Goal: Obtain resource: Obtain resource

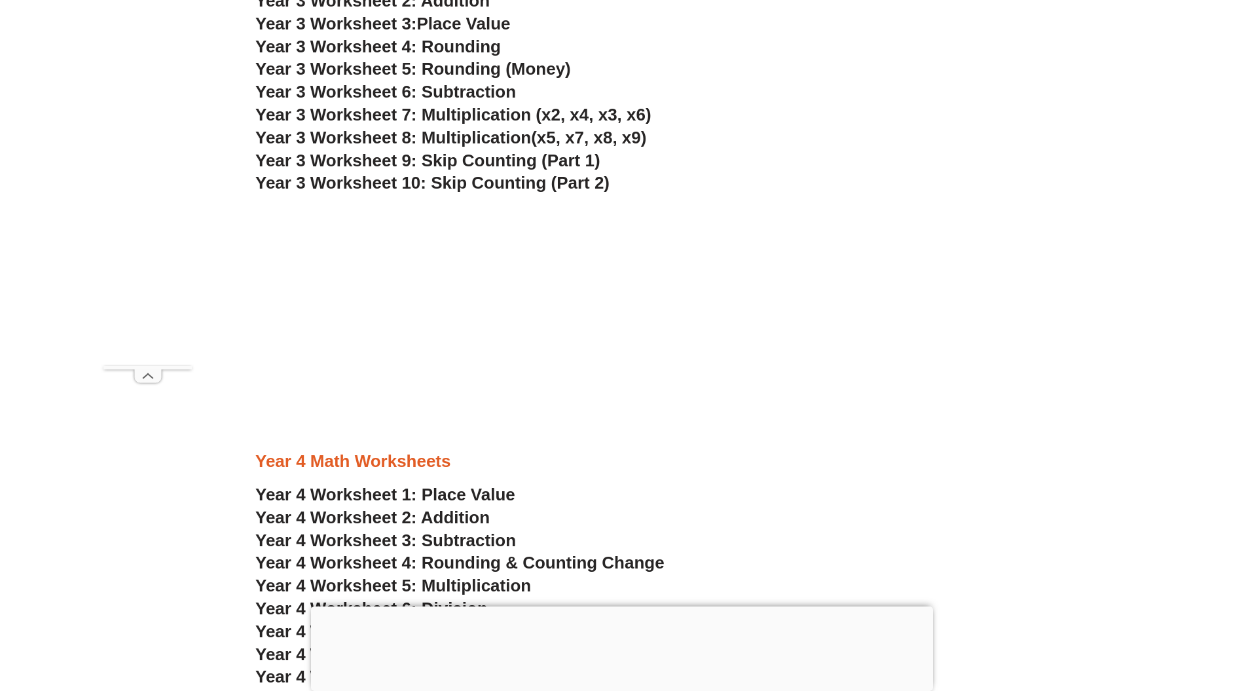
scroll to position [1908, 0]
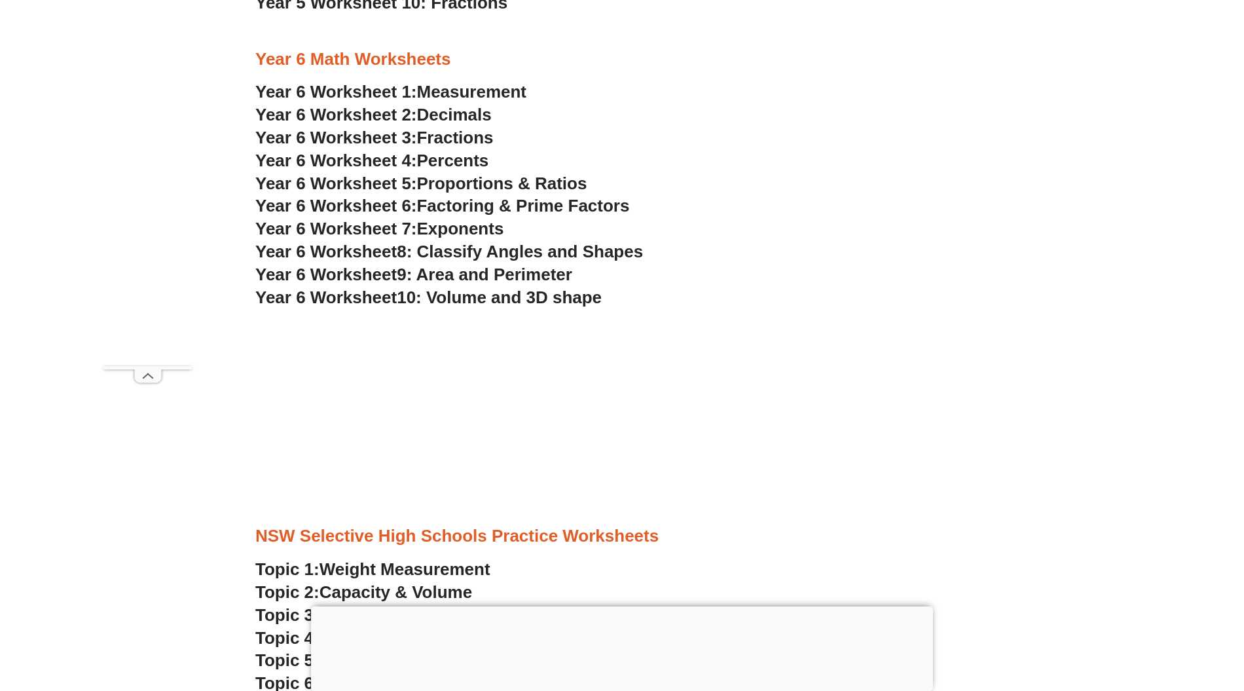
scroll to position [2990, 0]
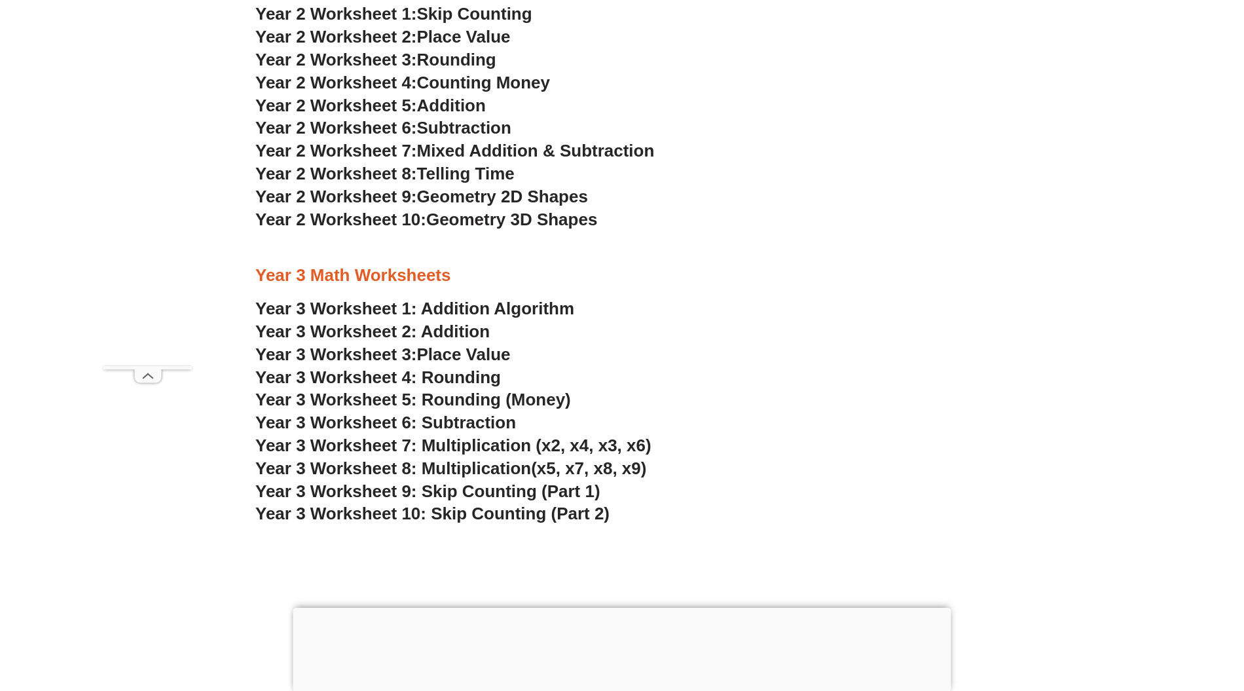
scroll to position [1420, 0]
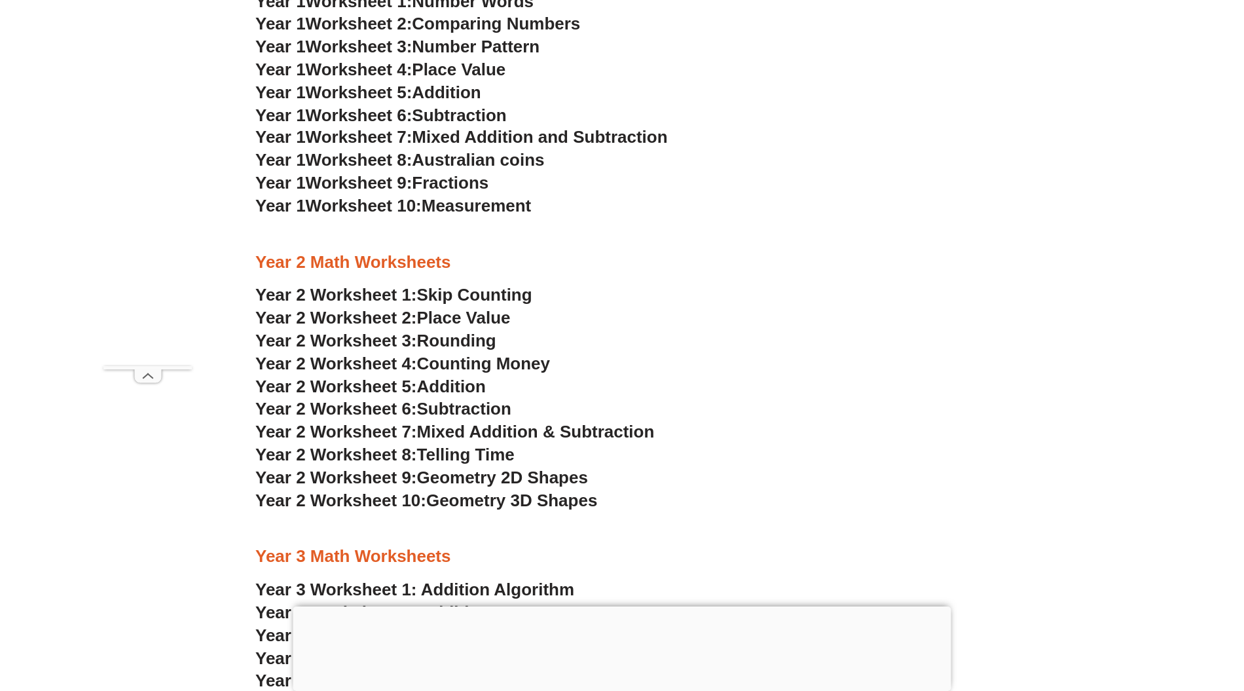
click at [492, 301] on span "Skip Counting" at bounding box center [474, 295] width 115 height 20
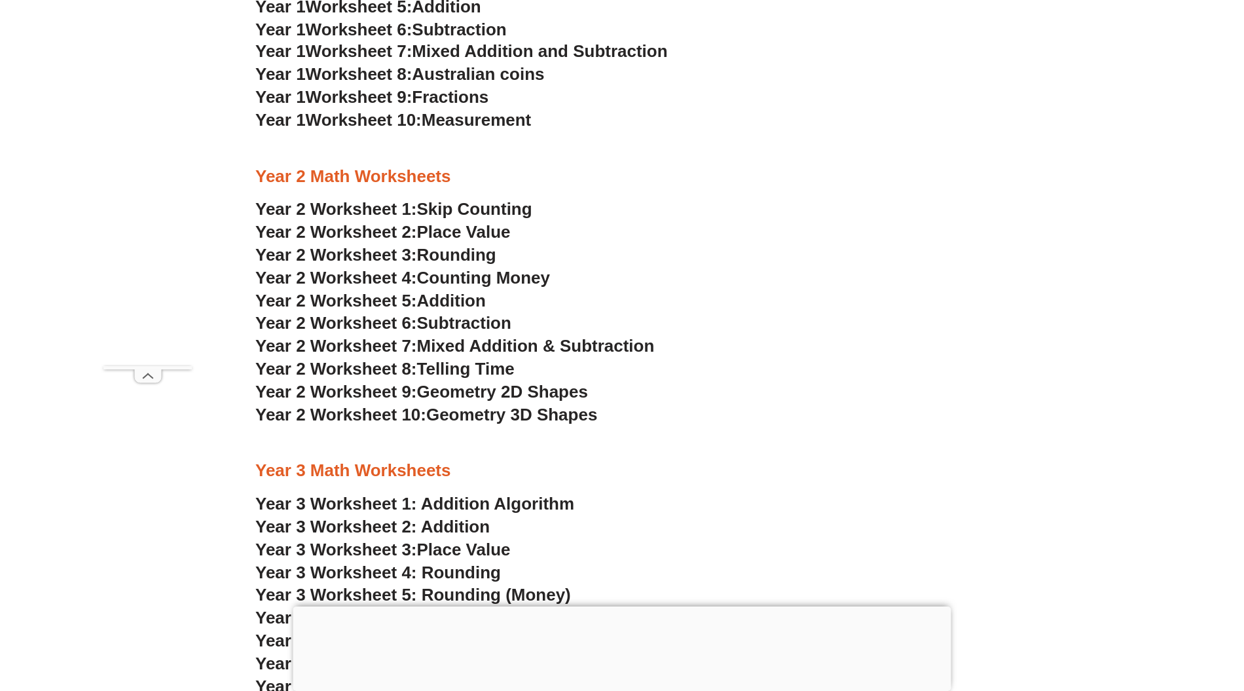
scroll to position [1494, 0]
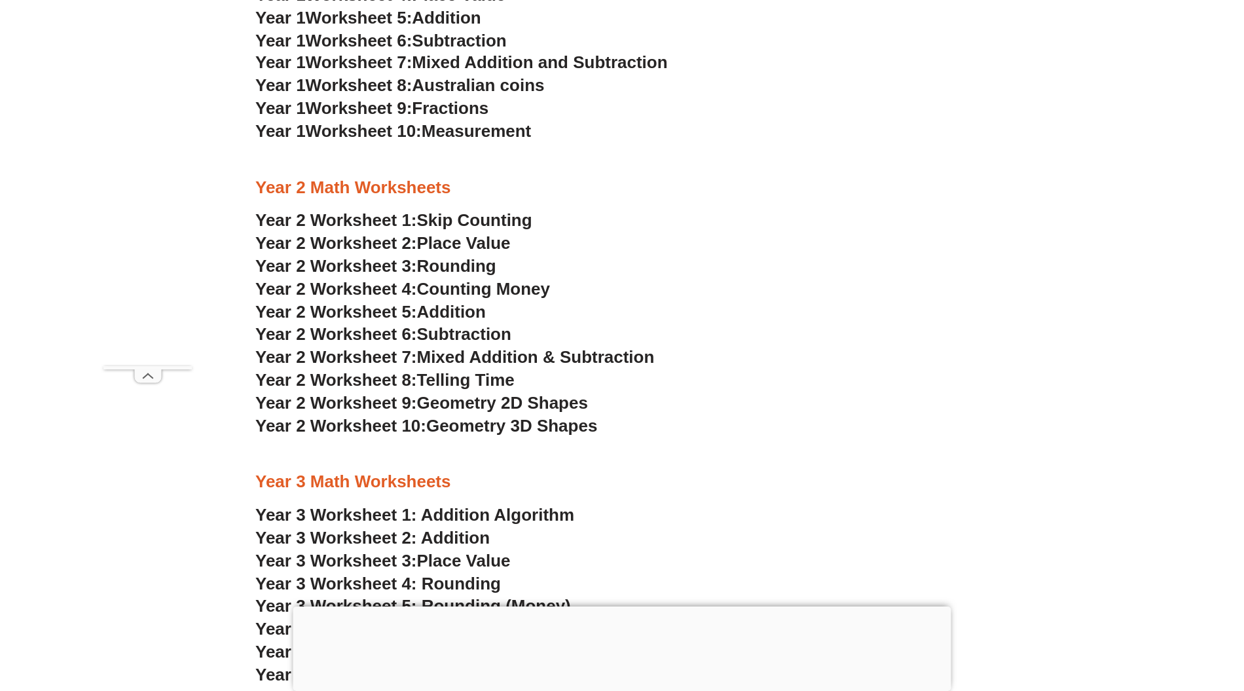
click at [481, 308] on span "Addition" at bounding box center [451, 312] width 69 height 20
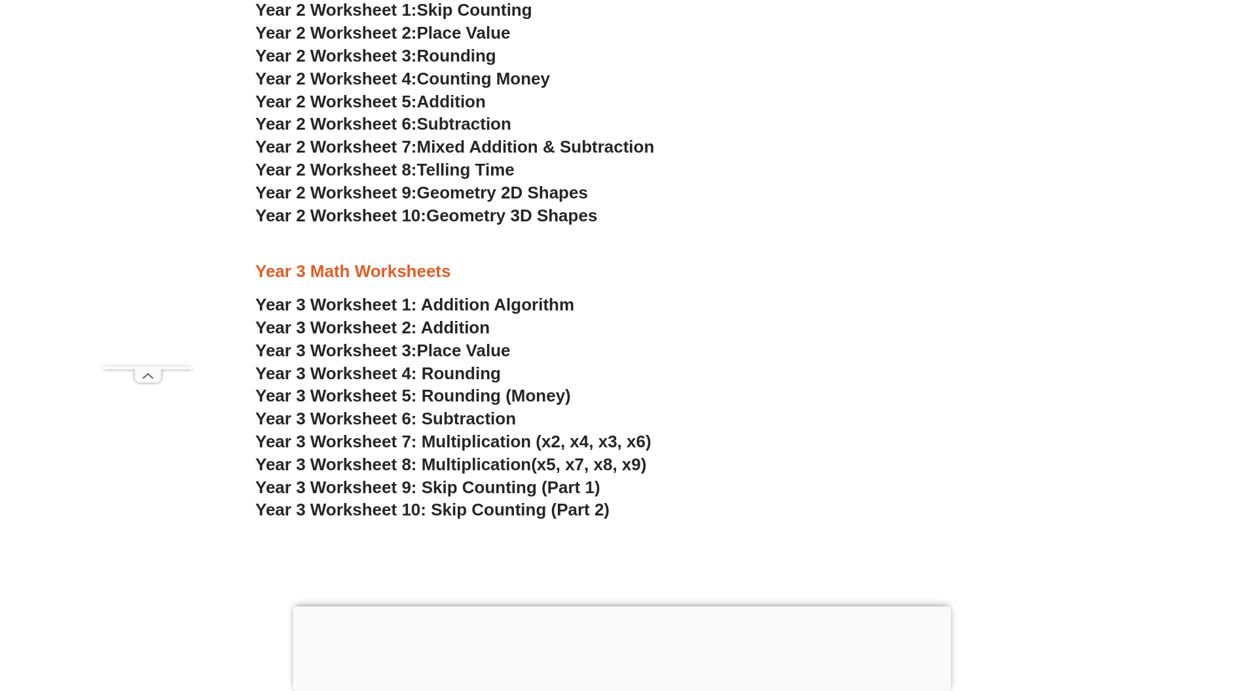
click at [460, 312] on link "Year 3 Worksheet 1: Addition Algorithm" at bounding box center [414, 305] width 319 height 20
